Goal: Transaction & Acquisition: Download file/media

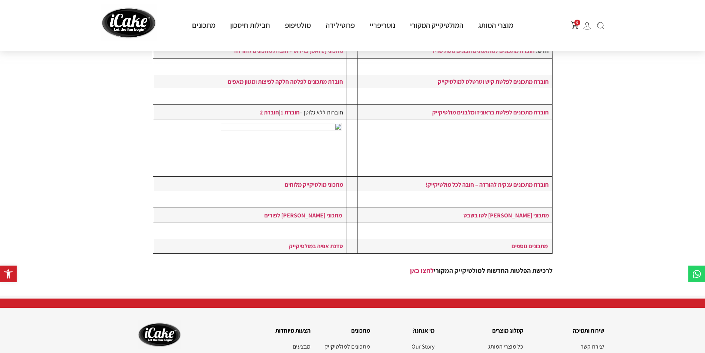
scroll to position [148, 0]
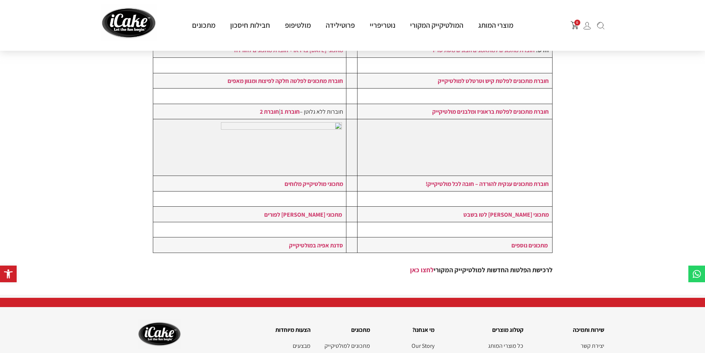
click at [319, 130] on img at bounding box center [281, 147] width 121 height 50
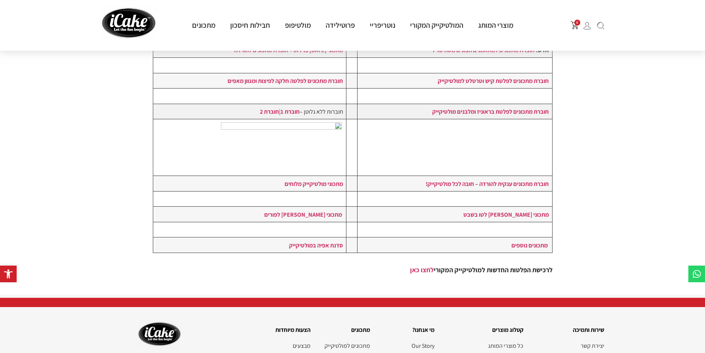
click at [324, 111] on td "חוברות ללא גלוטן – חוברת 1 | חוברת 2" at bounding box center [249, 111] width 193 height 15
click at [284, 110] on link "חוברת 1" at bounding box center [290, 111] width 19 height 8
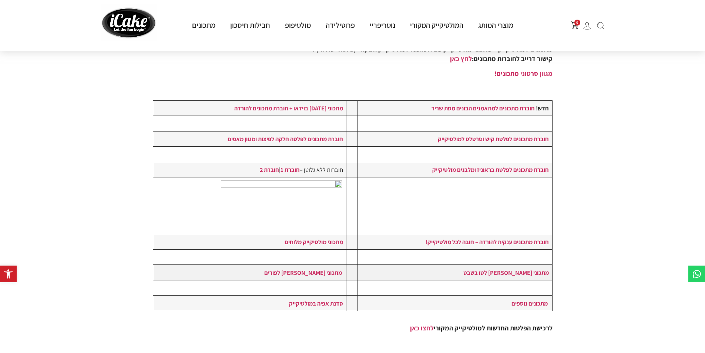
scroll to position [74, 0]
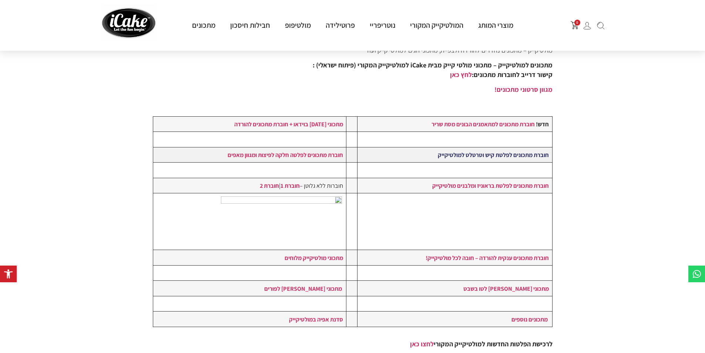
click at [500, 155] on link "חוברת מתכונים לפלטת קיש וטרטלט למולטיקייק" at bounding box center [493, 155] width 111 height 8
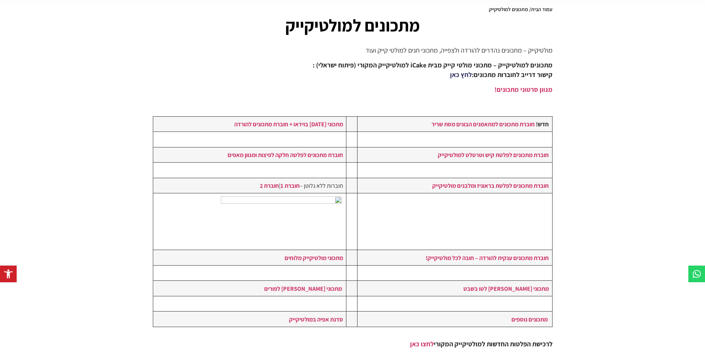
click at [463, 74] on link "לחץ כאן" at bounding box center [461, 74] width 22 height 9
click at [455, 123] on strong "חוברת מתכונים למתאמנים הבונים מסת שריר" at bounding box center [483, 124] width 103 height 8
click at [459, 75] on link "לחץ כאן" at bounding box center [461, 74] width 22 height 9
